Goal: Task Accomplishment & Management: Manage account settings

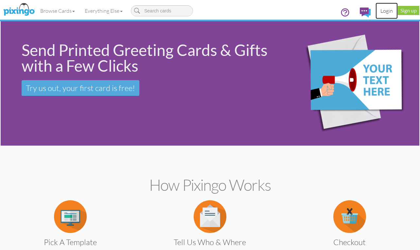
click at [383, 14] on link "Login" at bounding box center [387, 11] width 22 height 16
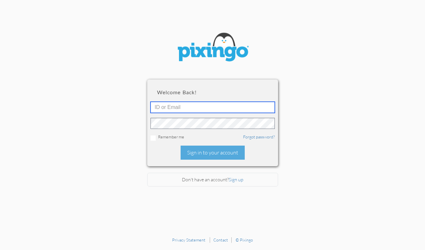
type input "[EMAIL_ADDRESS][DOMAIN_NAME]"
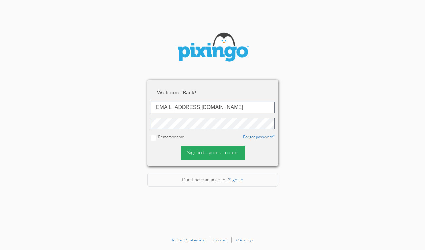
click at [199, 152] on div "Sign in to your account" at bounding box center [213, 153] width 64 height 14
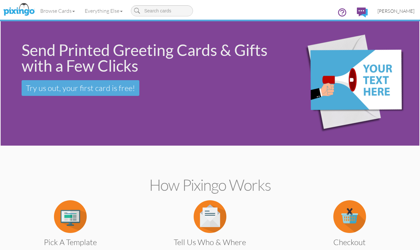
click at [403, 12] on span "[PERSON_NAME]" at bounding box center [396, 11] width 37 height 6
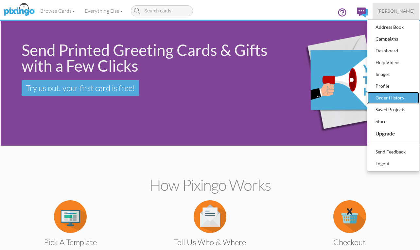
click at [387, 98] on div "Order History" at bounding box center [393, 98] width 39 height 10
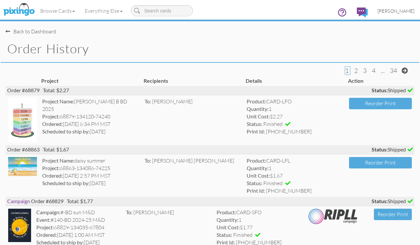
click at [395, 9] on span "[PERSON_NAME]" at bounding box center [396, 11] width 37 height 6
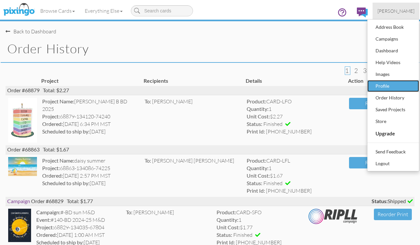
click at [385, 85] on div "Profile" at bounding box center [393, 86] width 39 height 10
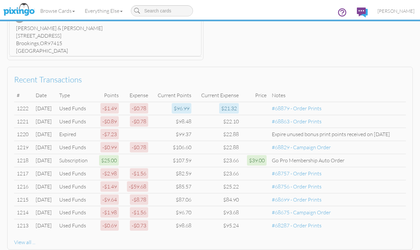
scroll to position [325, 0]
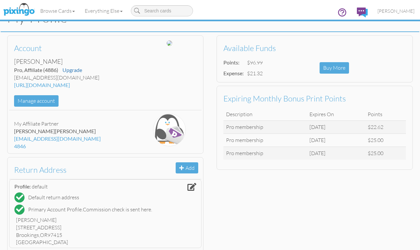
scroll to position [0, 0]
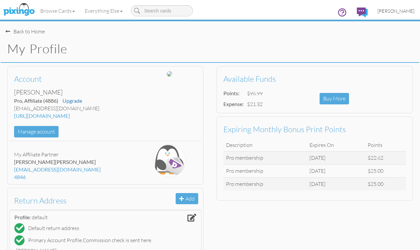
click at [392, 13] on span "[PERSON_NAME]" at bounding box center [396, 11] width 37 height 6
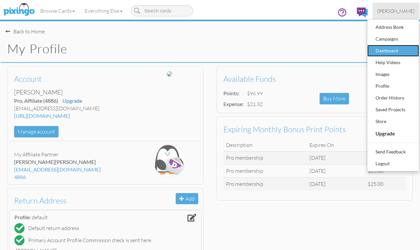
click at [388, 48] on div "Dashboard" at bounding box center [393, 51] width 39 height 10
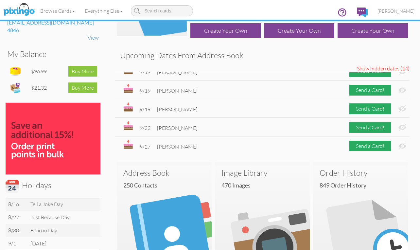
scroll to position [30, 0]
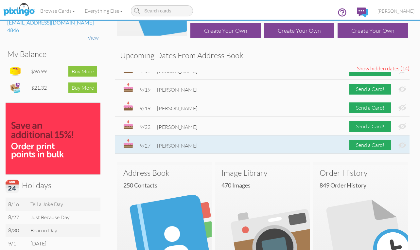
click at [399, 146] on img at bounding box center [403, 145] width 8 height 7
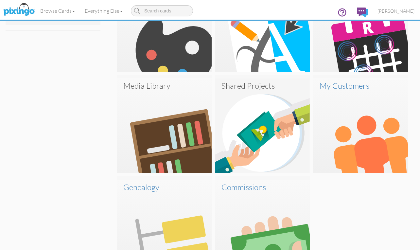
scroll to position [403, 0]
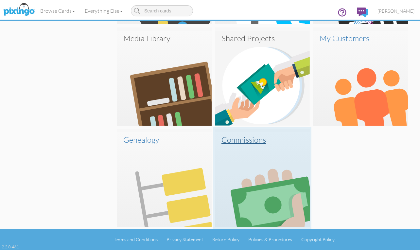
click at [240, 139] on h3 "Commissions" at bounding box center [262, 139] width 82 height 9
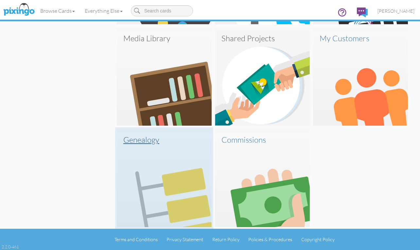
click at [138, 141] on h3 "Genealogy" at bounding box center [164, 139] width 82 height 9
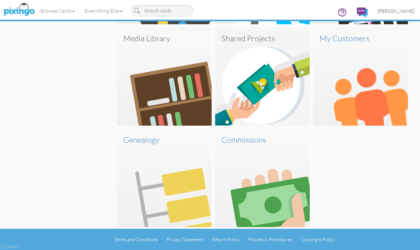
click at [409, 9] on span "[PERSON_NAME]" at bounding box center [396, 11] width 37 height 6
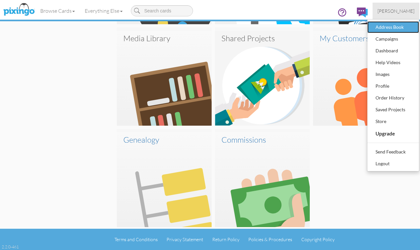
click at [399, 31] on div "Address Book" at bounding box center [393, 27] width 39 height 10
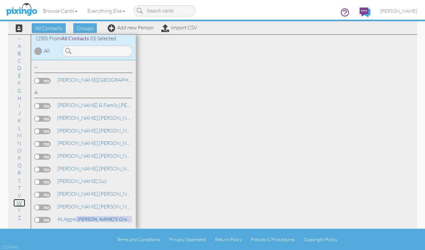
click at [20, 203] on link "W" at bounding box center [19, 203] width 12 height 8
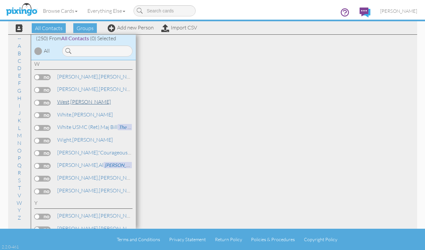
click at [75, 100] on link "[PERSON_NAME]" at bounding box center [84, 102] width 55 height 8
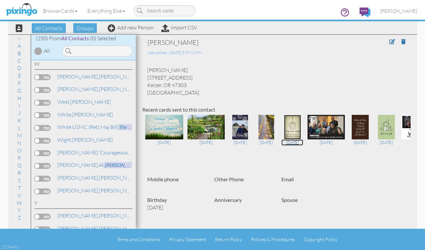
click at [299, 129] on img at bounding box center [292, 127] width 17 height 25
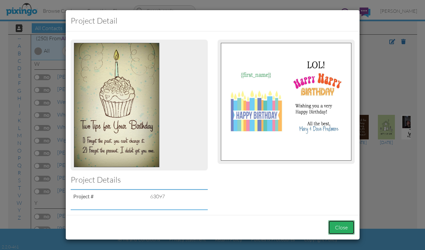
click at [346, 227] on button "Close" at bounding box center [341, 227] width 27 height 15
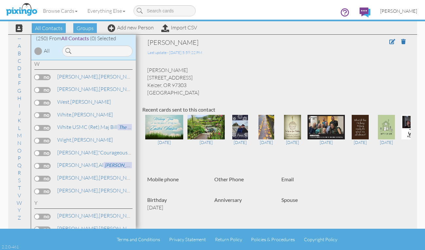
click at [401, 9] on span "[PERSON_NAME]" at bounding box center [398, 11] width 37 height 6
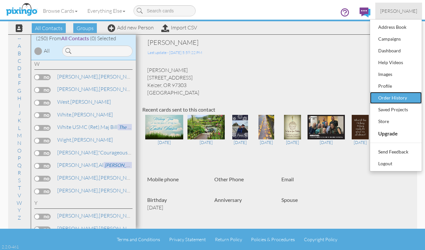
click at [388, 97] on div "Order History" at bounding box center [396, 98] width 39 height 10
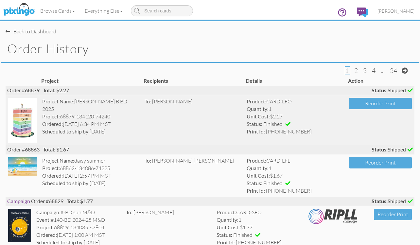
click at [21, 112] on img at bounding box center [22, 120] width 29 height 45
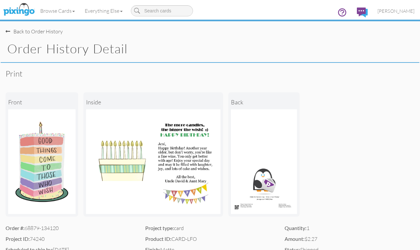
click at [26, 28] on div "Back to Order History" at bounding box center [34, 32] width 57 height 8
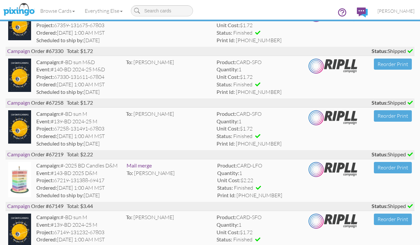
scroll to position [1112, 0]
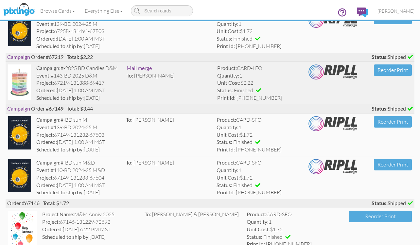
click at [17, 83] on img at bounding box center [19, 81] width 23 height 35
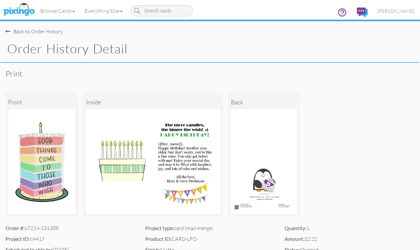
click at [21, 29] on div "Back to Order History" at bounding box center [34, 32] width 57 height 8
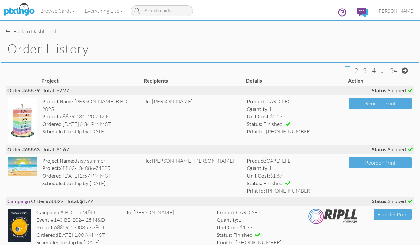
click at [29, 30] on div "Back to Dashboard" at bounding box center [31, 32] width 51 height 8
